Goal: Check status: Check status

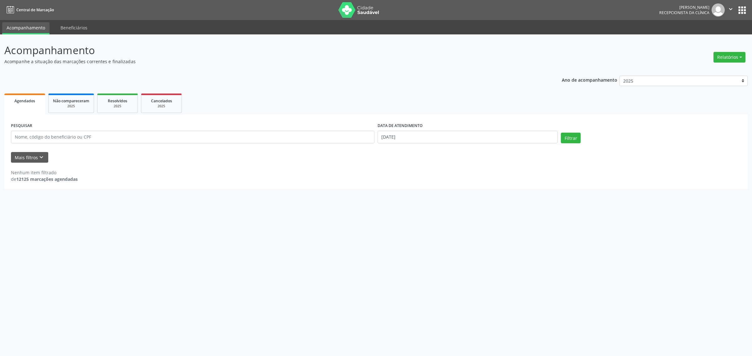
select select "8"
drag, startPoint x: 0, startPoint y: 0, endPoint x: 463, endPoint y: 140, distance: 483.2
click at [463, 140] on input "[DATE]" at bounding box center [467, 137] width 180 height 13
click at [529, 174] on div "Nenhum item filtrado de 12125 marcações agendadas" at bounding box center [376, 175] width 730 height 13
click at [573, 139] on button "Filtrar" at bounding box center [571, 138] width 20 height 11
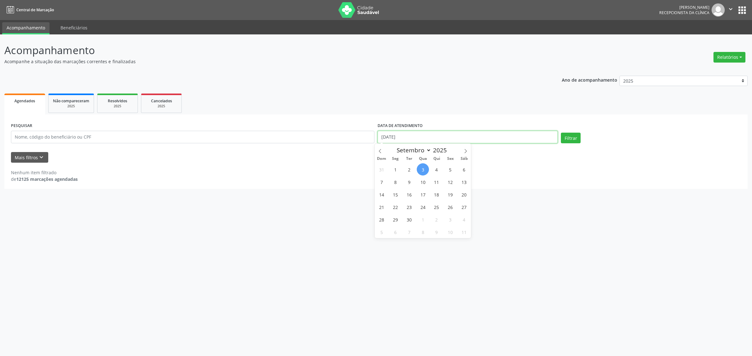
click at [422, 138] on input "[DATE]" at bounding box center [467, 137] width 180 height 13
click at [436, 167] on span "4" at bounding box center [436, 169] width 12 height 12
type input "[DATE]"
click at [436, 167] on span "4" at bounding box center [436, 169] width 12 height 12
click at [572, 138] on button "Filtrar" at bounding box center [571, 138] width 20 height 11
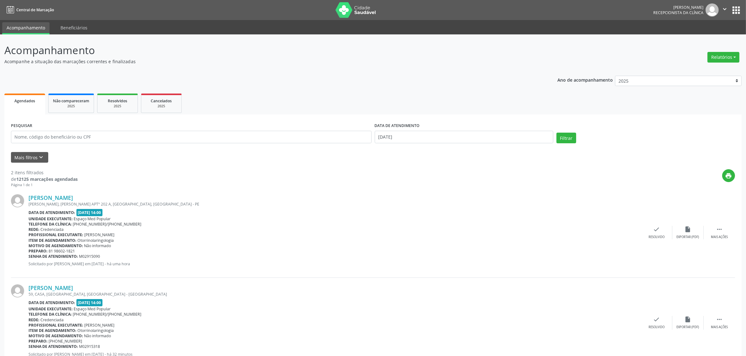
scroll to position [22, 0]
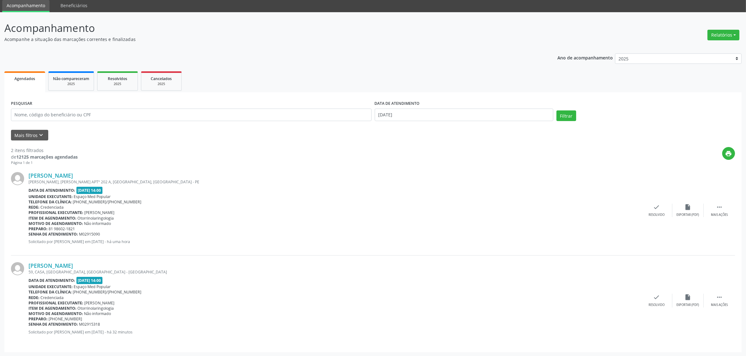
click at [258, 151] on div "print" at bounding box center [406, 156] width 657 height 18
click at [440, 114] on input "[DATE]" at bounding box center [464, 115] width 179 height 13
click at [449, 147] on span "5" at bounding box center [450, 147] width 12 height 12
type input "05/09/2025"
click at [449, 147] on span "5" at bounding box center [450, 147] width 12 height 12
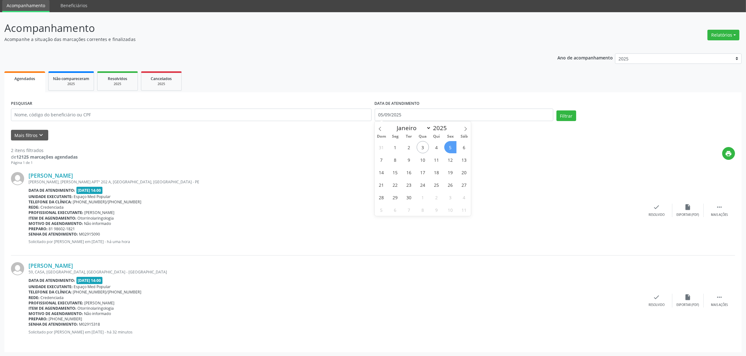
select select "8"
click at [560, 116] on button "Filtrar" at bounding box center [566, 116] width 20 height 11
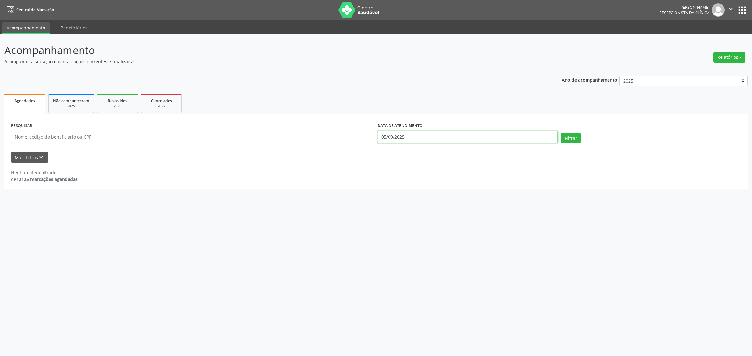
click at [421, 139] on input "05/09/2025" at bounding box center [467, 137] width 180 height 13
click at [437, 170] on span "4" at bounding box center [436, 169] width 12 height 12
type input "[DATE]"
click at [437, 170] on span "4" at bounding box center [436, 169] width 12 height 12
click at [573, 140] on button "Filtrar" at bounding box center [571, 138] width 20 height 11
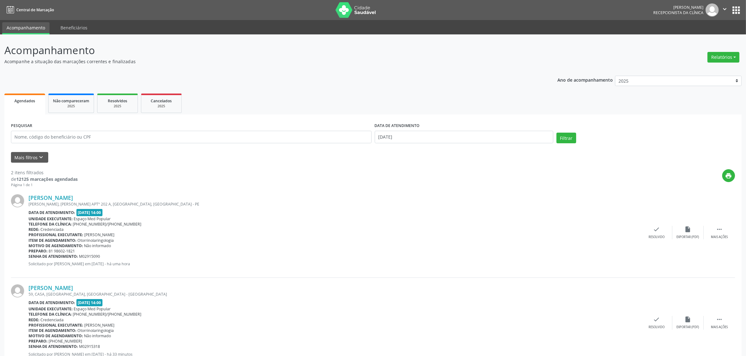
click at [321, 166] on div "2 itens filtrados de 12125 marcações agendadas Página 1 de 1 print [PERSON_NAME…" at bounding box center [373, 265] width 724 height 205
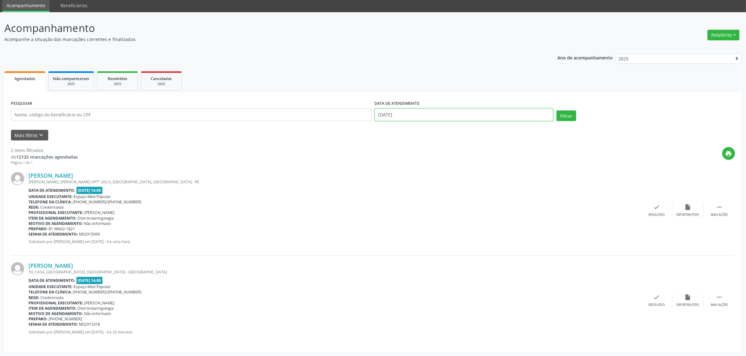
click at [409, 117] on input "[DATE]" at bounding box center [464, 115] width 179 height 13
click at [509, 147] on div "2 itens filtrados de 12125 marcações agendadas Página 1 de 1 print [PERSON_NAME…" at bounding box center [373, 243] width 724 height 205
